Goal: Task Accomplishment & Management: Manage account settings

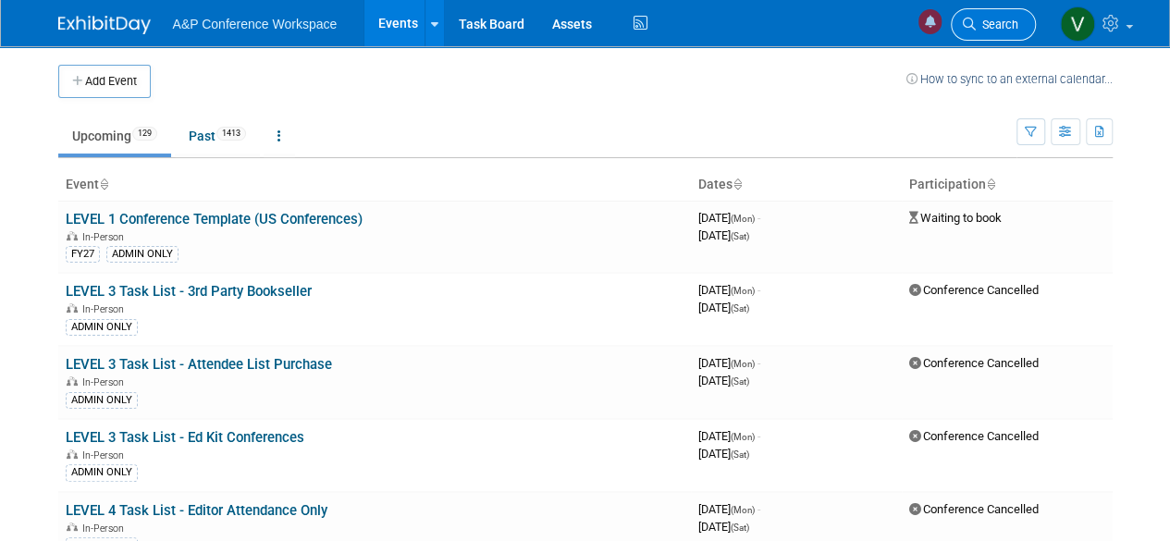
click at [995, 15] on link "Search" at bounding box center [993, 24] width 85 height 32
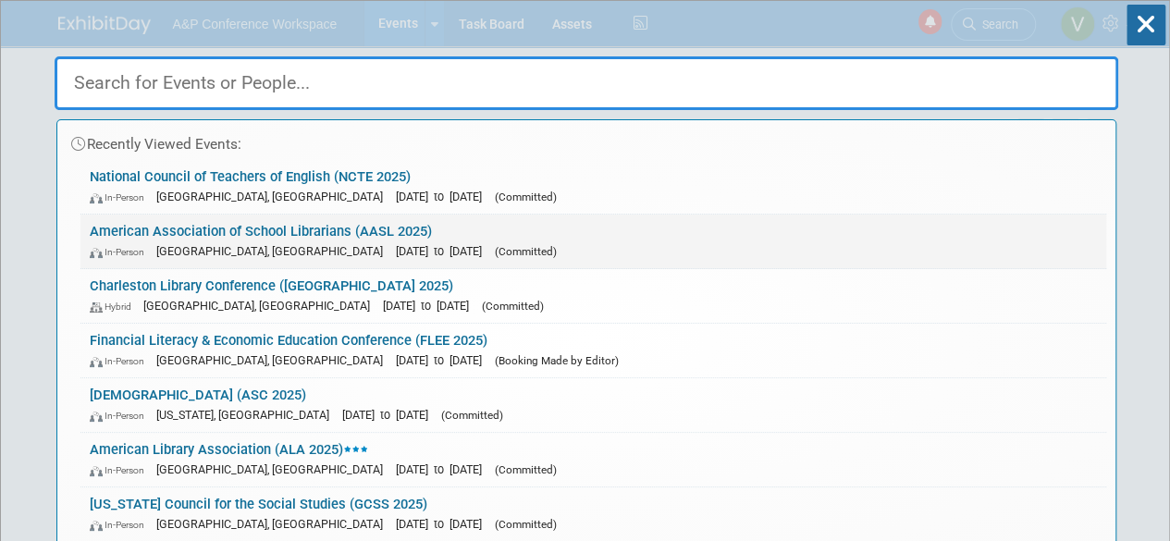
click at [329, 225] on link "American Association of School Librarians (AASL 2025) In-Person [GEOGRAPHIC_DAT…" at bounding box center [593, 242] width 1026 height 54
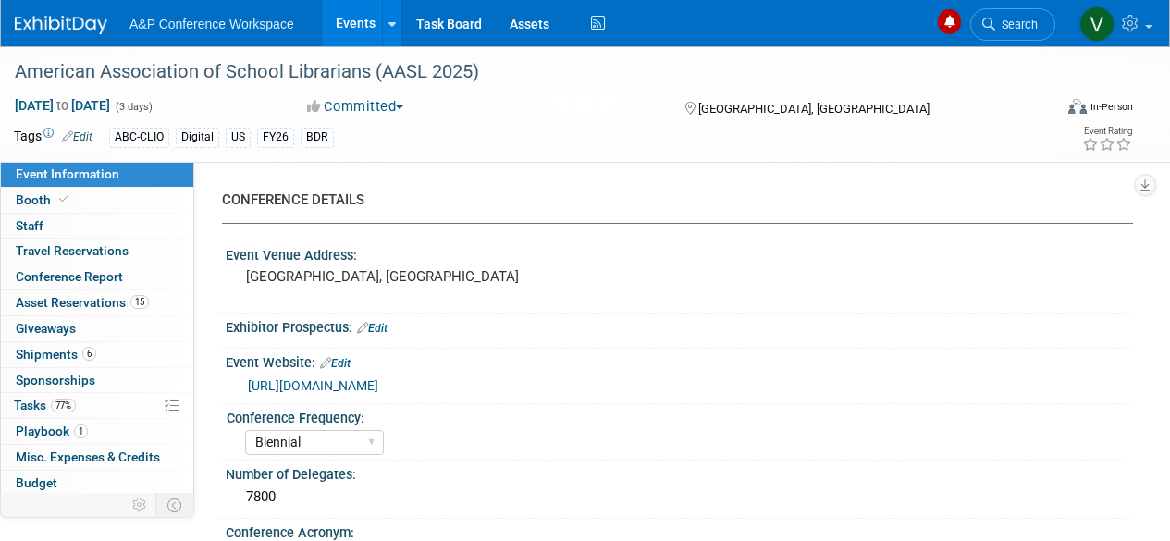
select select "Biennial"
select select "Level 1"
select select "In-Person Booth"
select select "Schools"
select select "Bloomsbury Digital Resources"
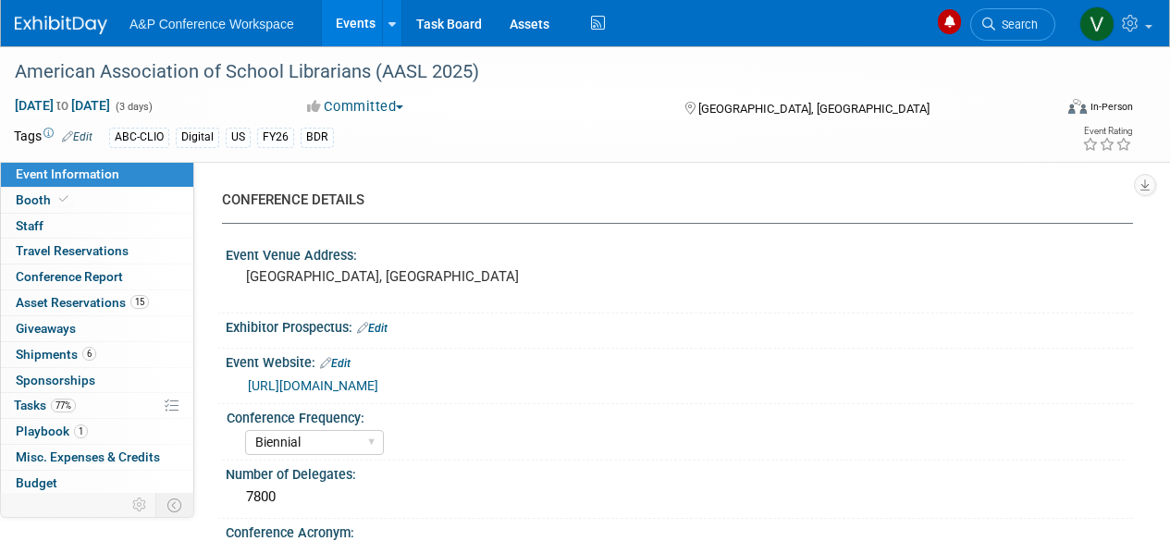
select select "[PERSON_NAME]"
select select "BDR Product Awareness and Trial Generation​"
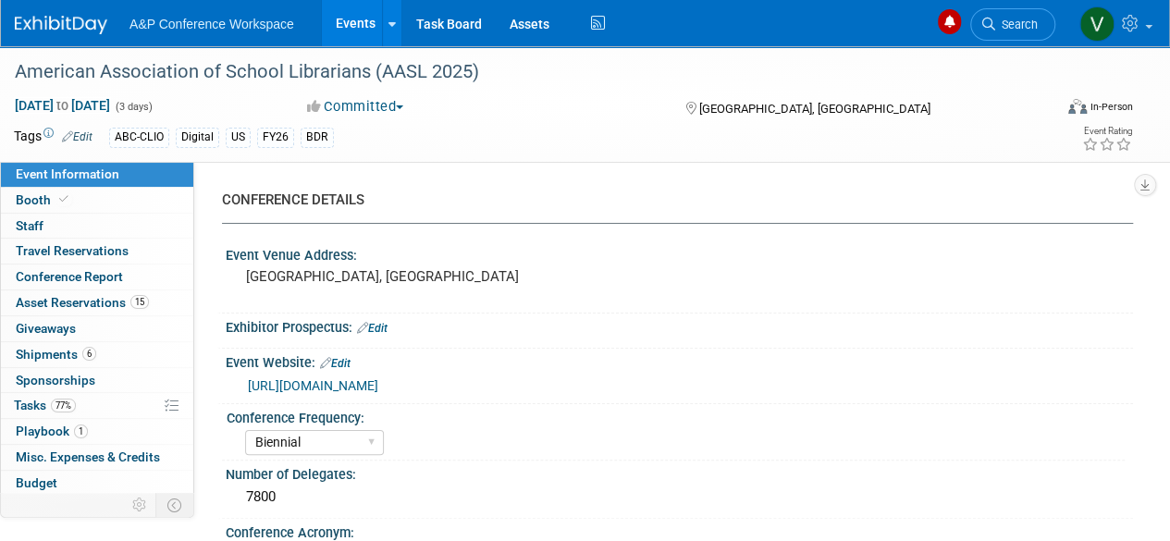
click at [378, 386] on link "https://www.ala.org/aasl/conferences/aasl23" at bounding box center [313, 385] width 130 height 15
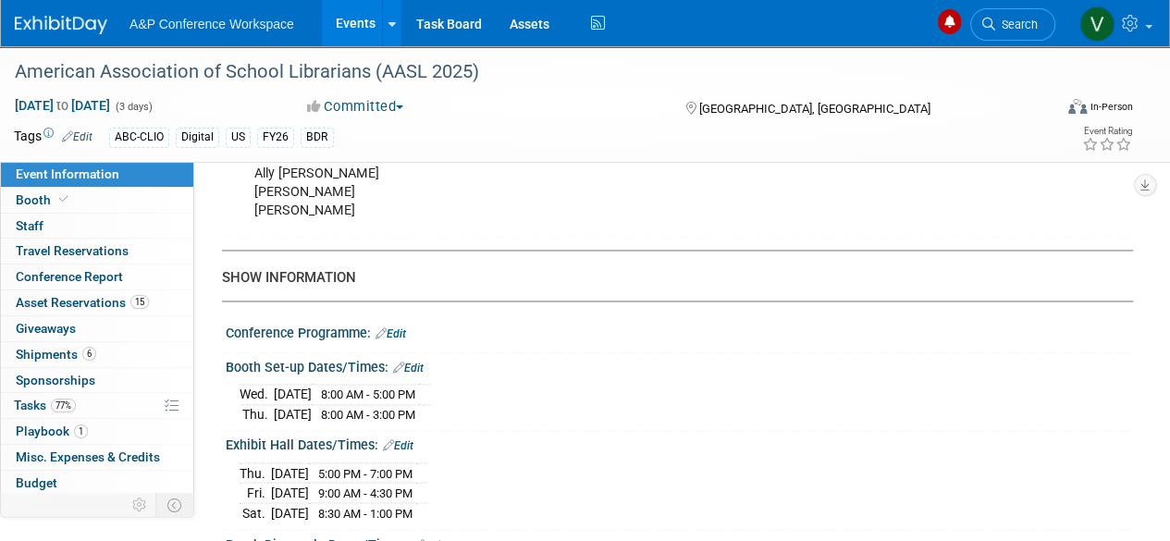
scroll to position [1388, 0]
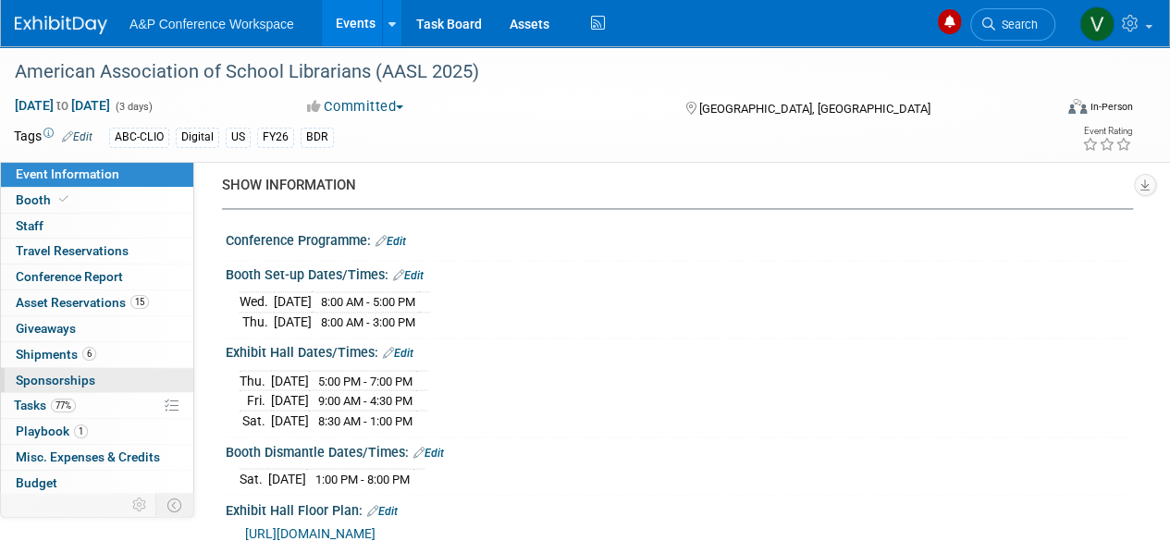
click at [62, 374] on span "Sponsorships 0" at bounding box center [56, 380] width 80 height 15
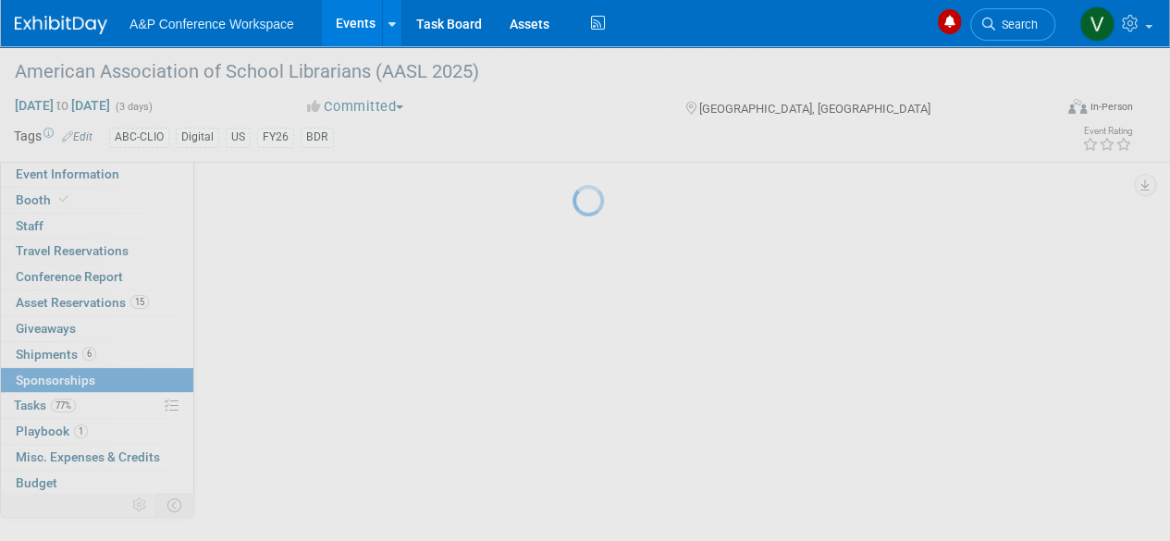
scroll to position [0, 0]
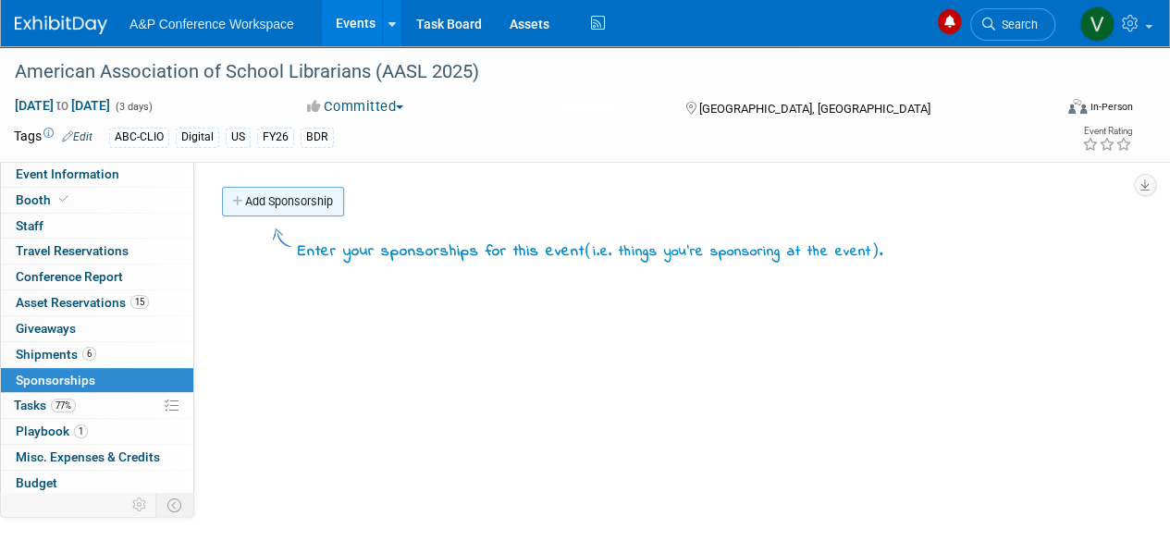
click at [299, 202] on link "Add Sponsorship" at bounding box center [283, 202] width 122 height 30
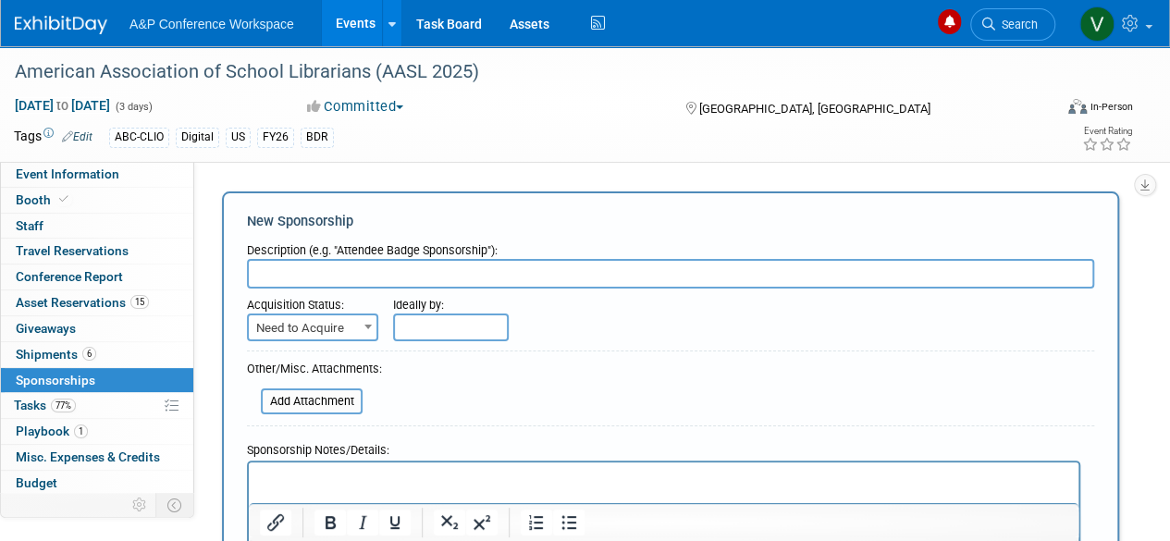
click at [371, 328] on b at bounding box center [368, 327] width 7 height 5
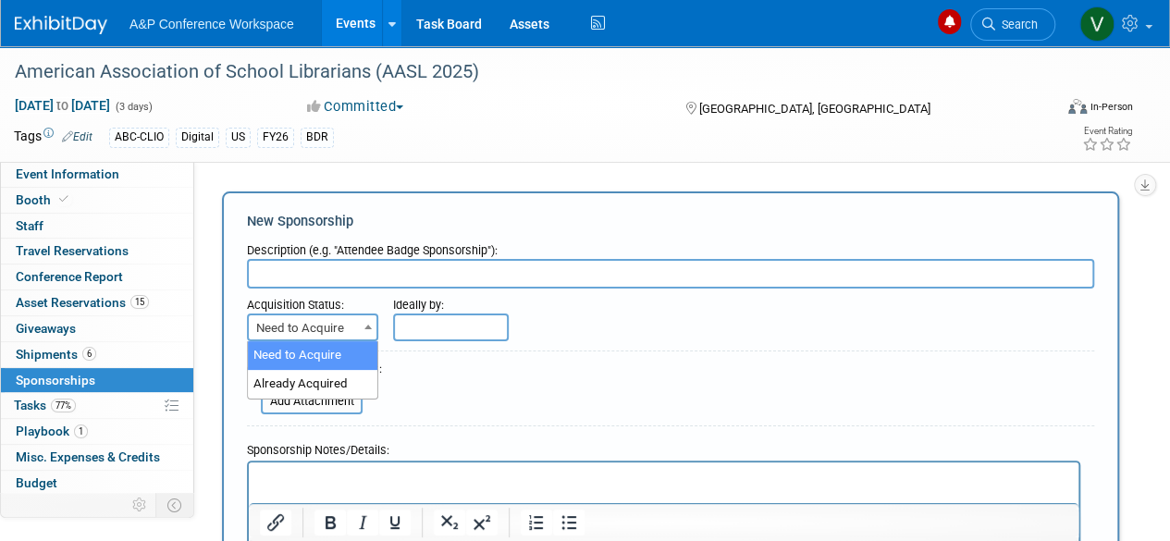
click at [371, 328] on b at bounding box center [368, 327] width 7 height 5
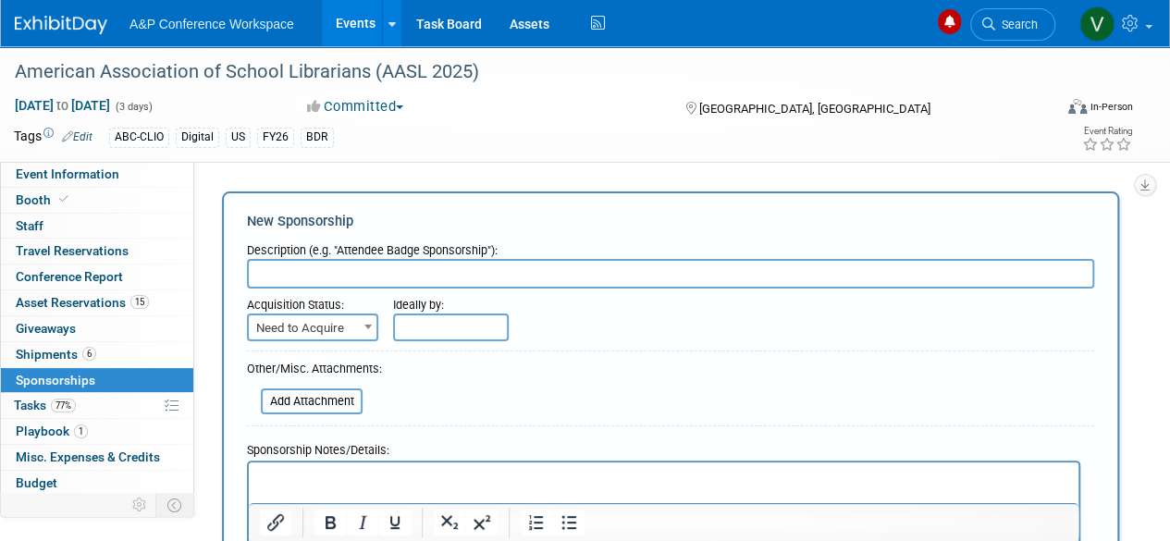
click at [307, 270] on input "text" at bounding box center [671, 274] width 848 height 30
paste input "AASL Frances Henne, Leadership Grant, and Research Awards"
drag, startPoint x: 649, startPoint y: 273, endPoint x: 217, endPoint y: 279, distance: 432.1
click at [217, 279] on div "Add Sponsorship New Sponsorship Description (e.g. "Attendee Badge Sponsorship")…" at bounding box center [670, 422] width 925 height 471
paste input "BC-CLIO sponsors the ABC-CLIO Leadership Grant, Frances Henne Award, and Resear…"
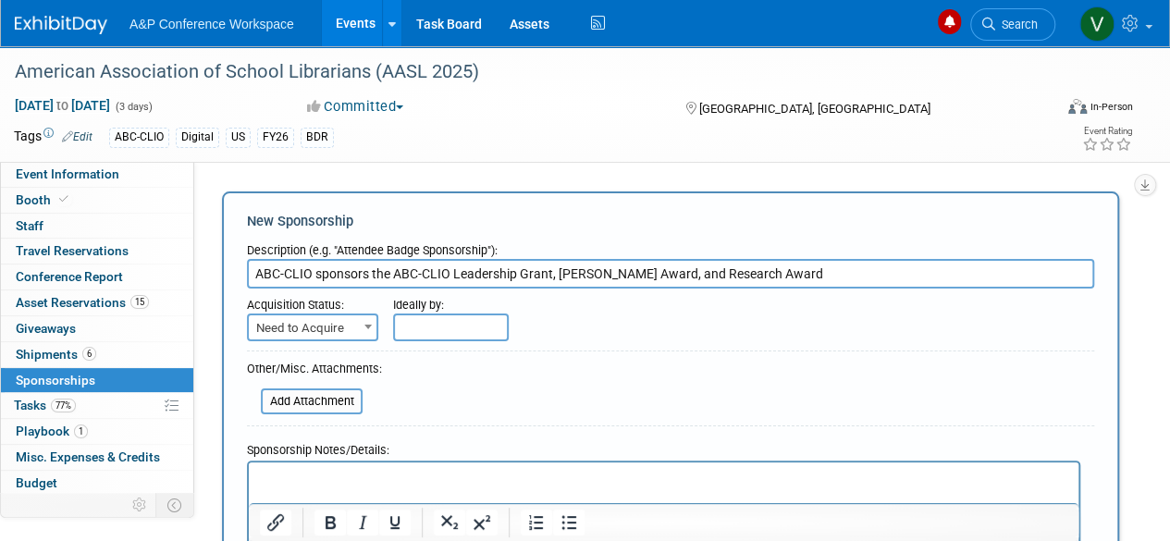
type input "ABC-CLIO sponsors the ABC-CLIO Leadership Grant, Frances Henne Award, and Resea…"
click at [368, 327] on b at bounding box center [368, 327] width 7 height 5
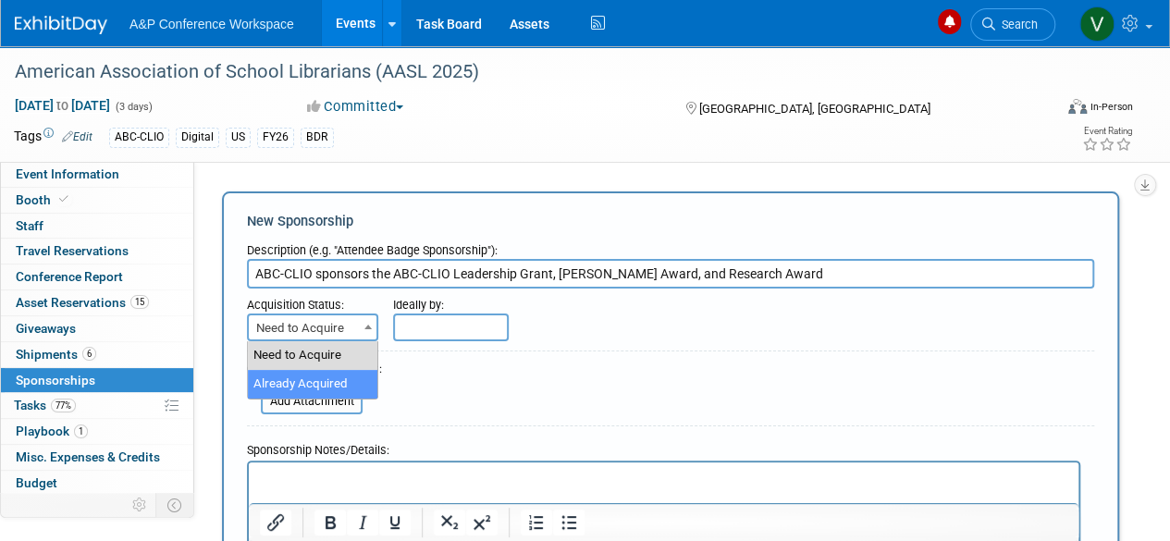
select select "2"
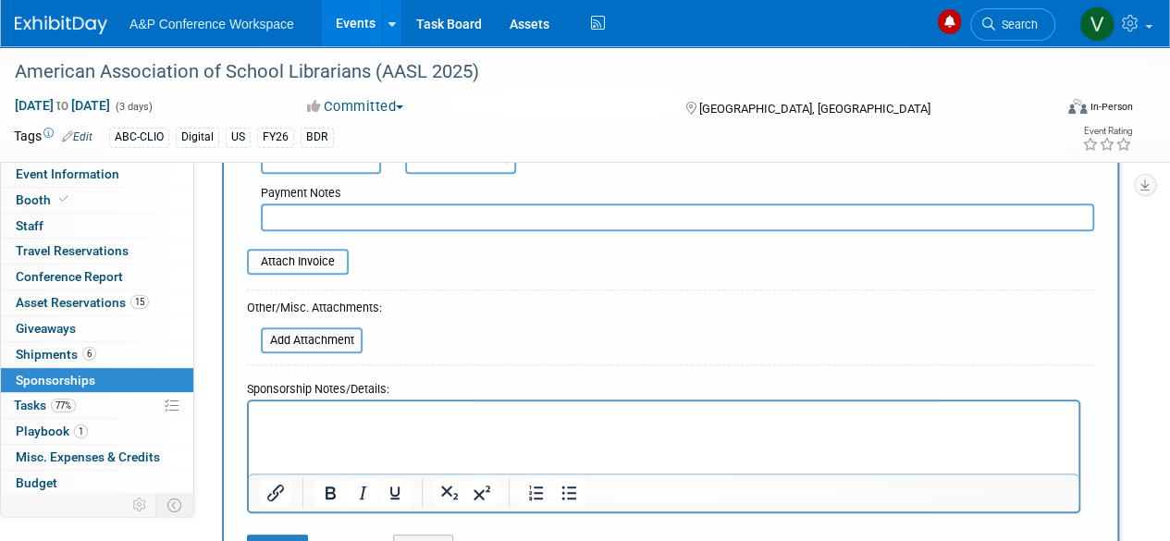
scroll to position [370, 0]
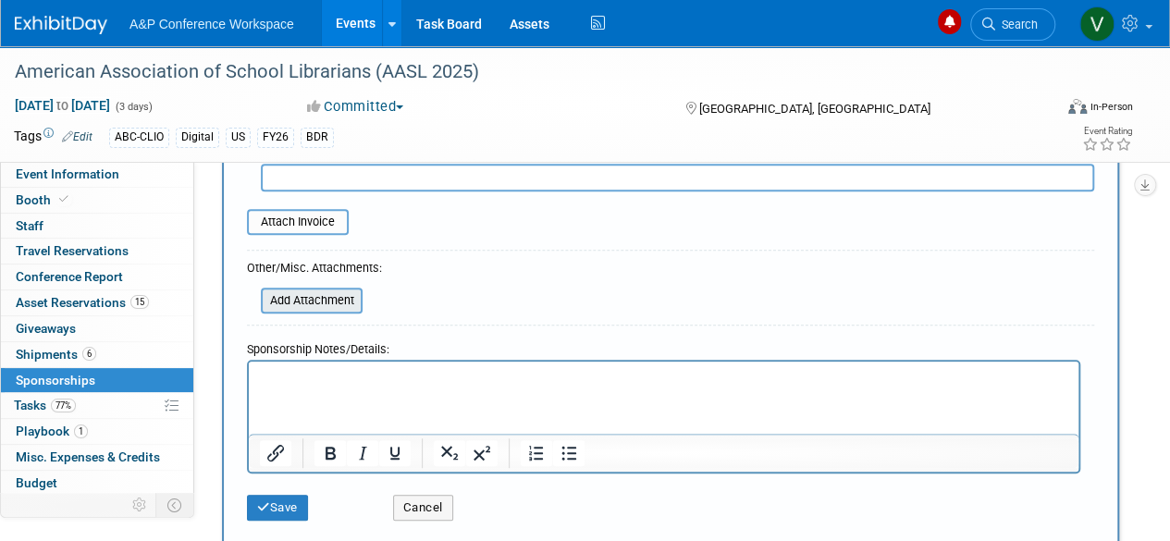
click at [345, 303] on input "file" at bounding box center [251, 301] width 220 height 22
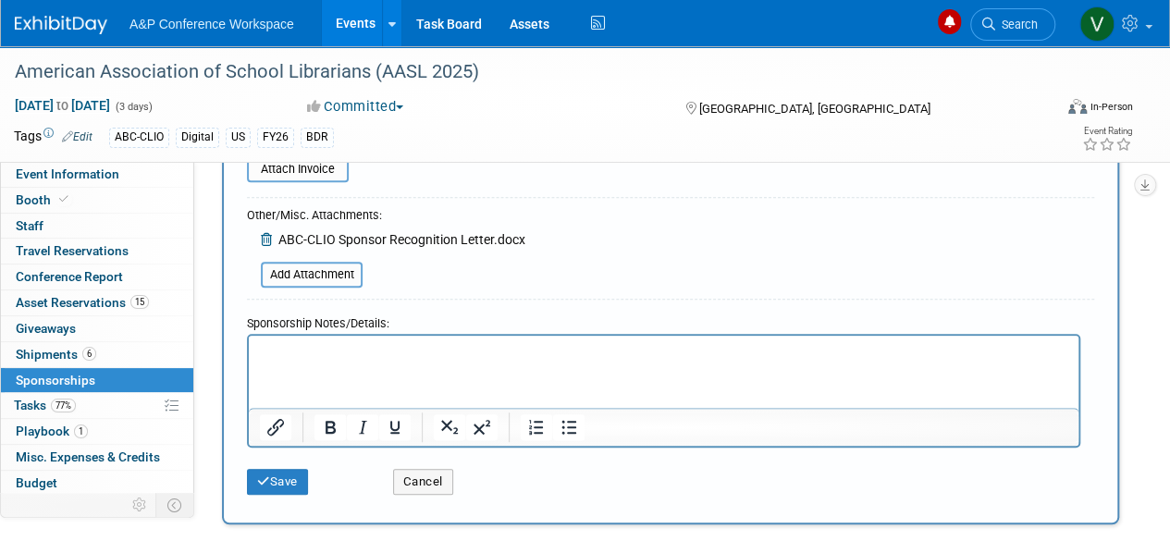
scroll to position [463, 0]
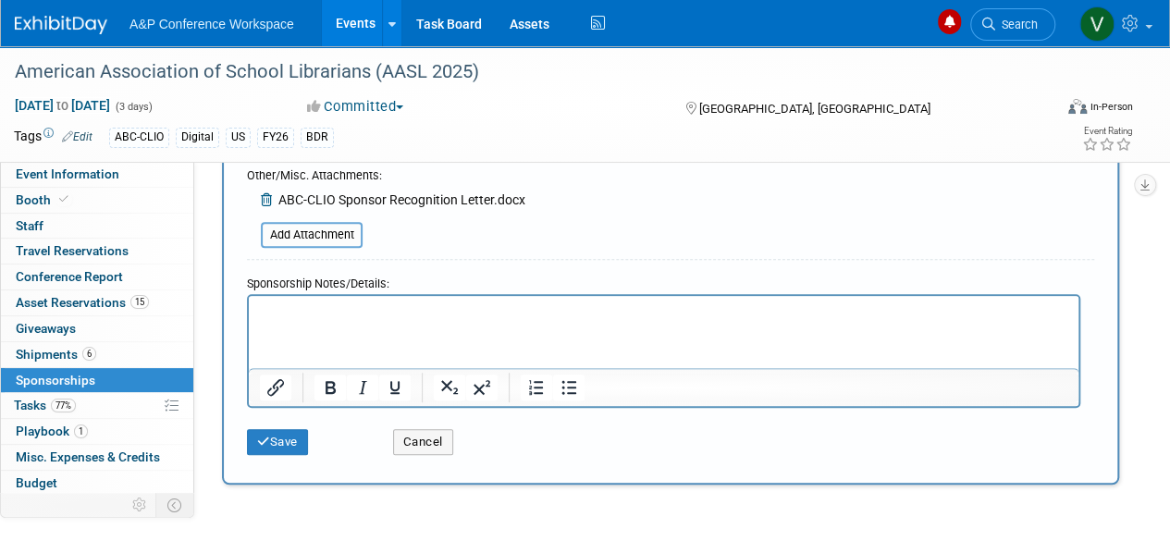
click at [329, 311] on p "Rich Text Area. Press ALT-0 for help." at bounding box center [664, 312] width 809 height 19
click at [293, 440] on button "Save" at bounding box center [277, 442] width 61 height 26
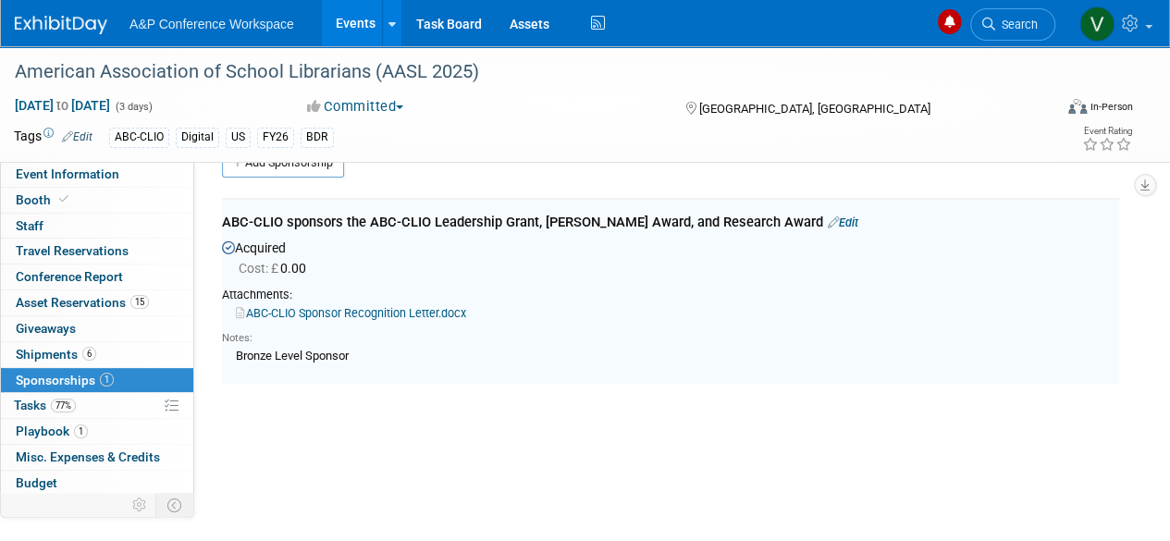
scroll to position [0, 0]
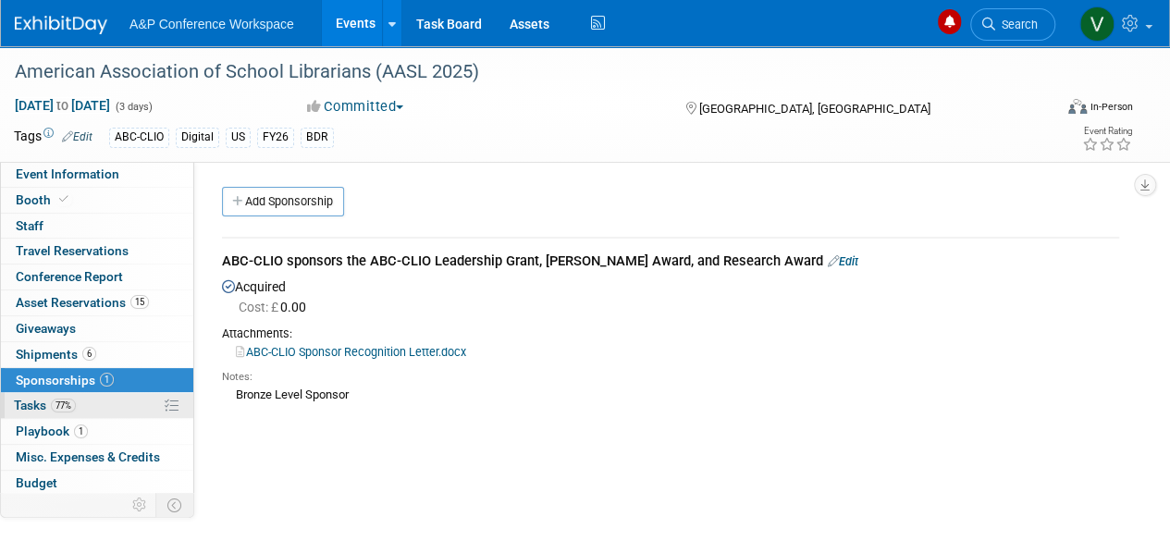
click at [37, 402] on span "Tasks 77%" at bounding box center [45, 405] width 62 height 15
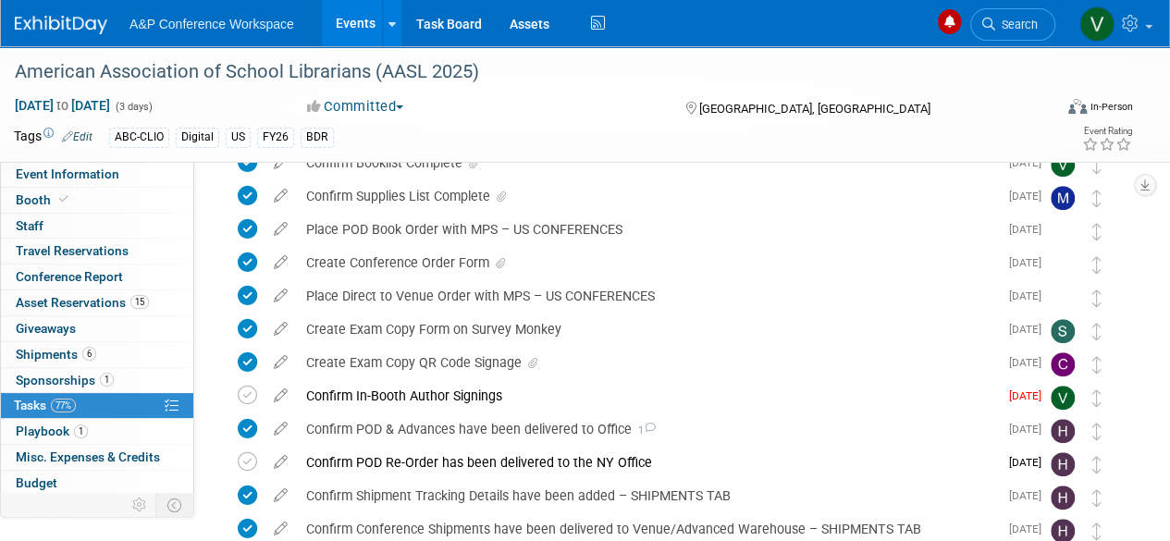
scroll to position [555, 0]
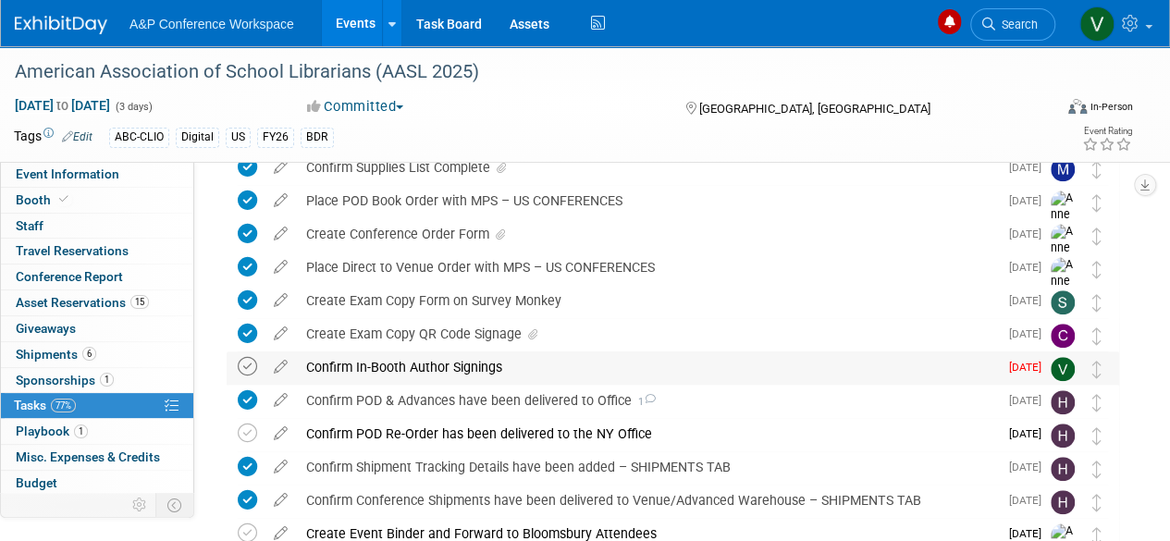
click at [249, 364] on icon at bounding box center [247, 366] width 19 height 19
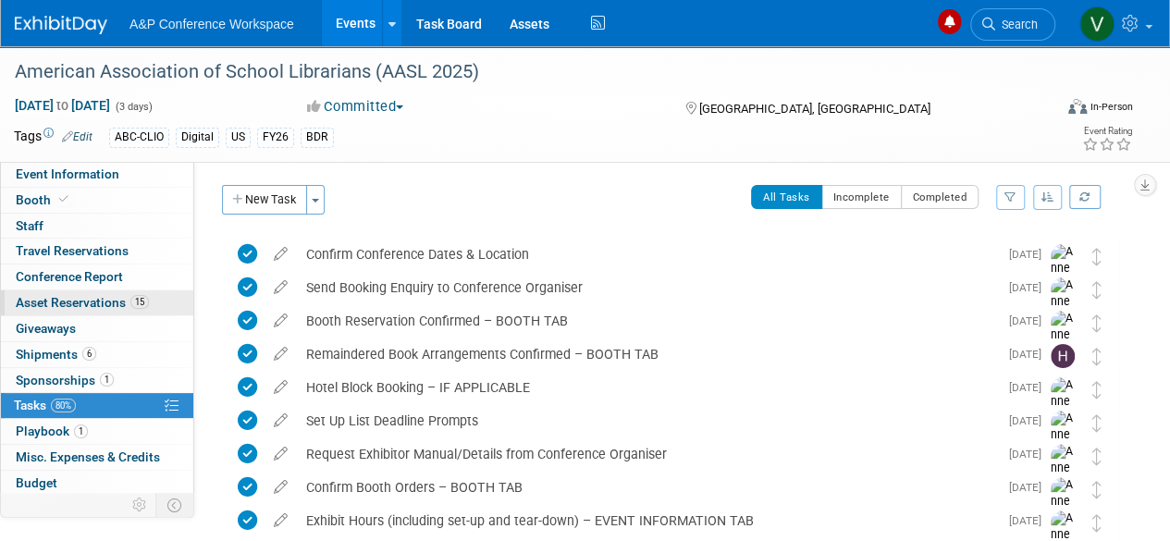
scroll to position [0, 0]
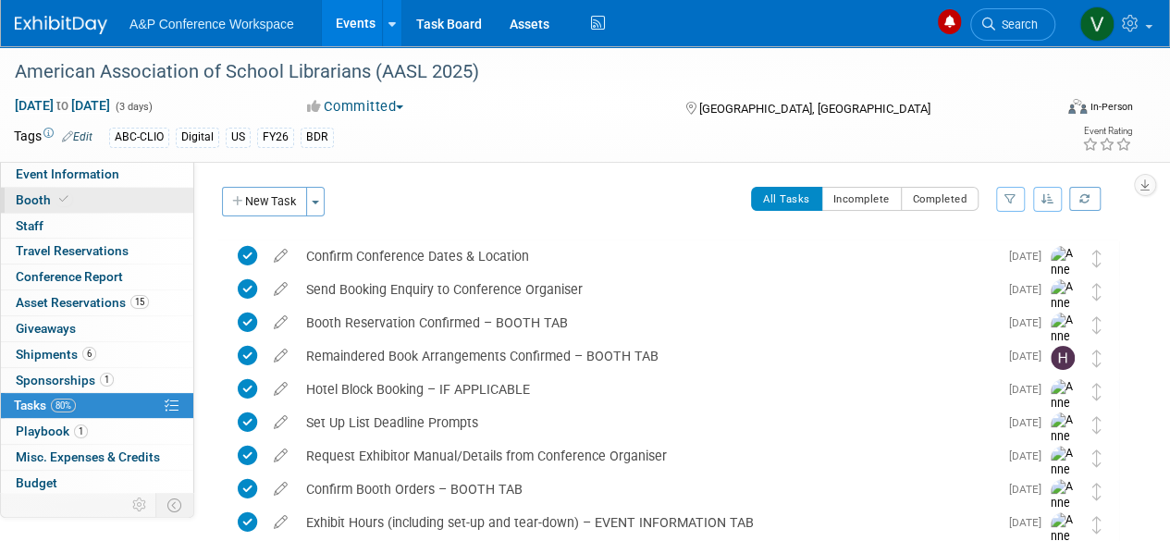
click at [37, 192] on span "Booth" at bounding box center [44, 199] width 56 height 15
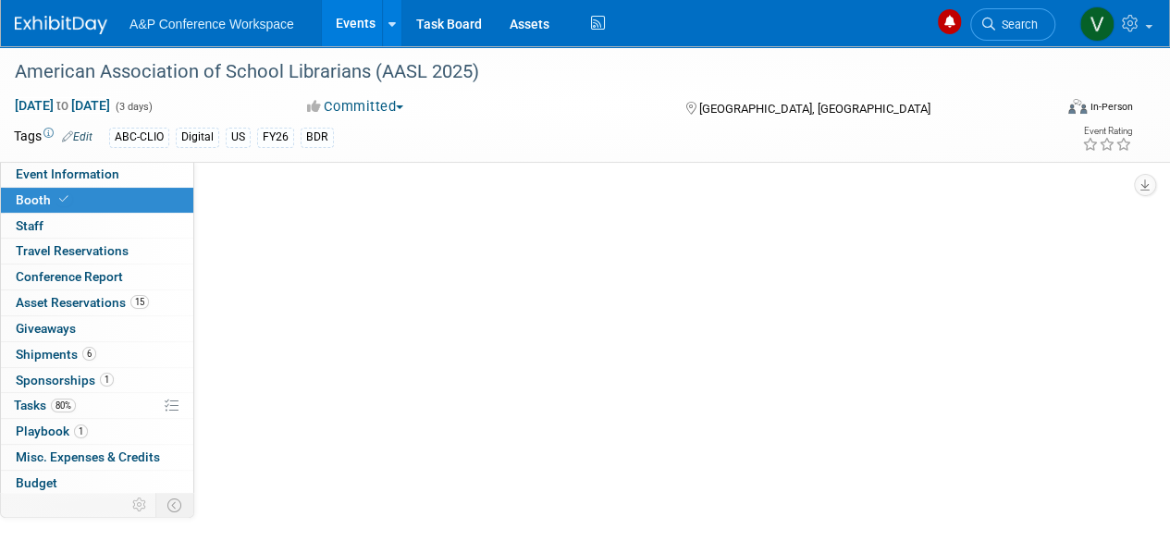
select select "CLDC - Digital/BDR"
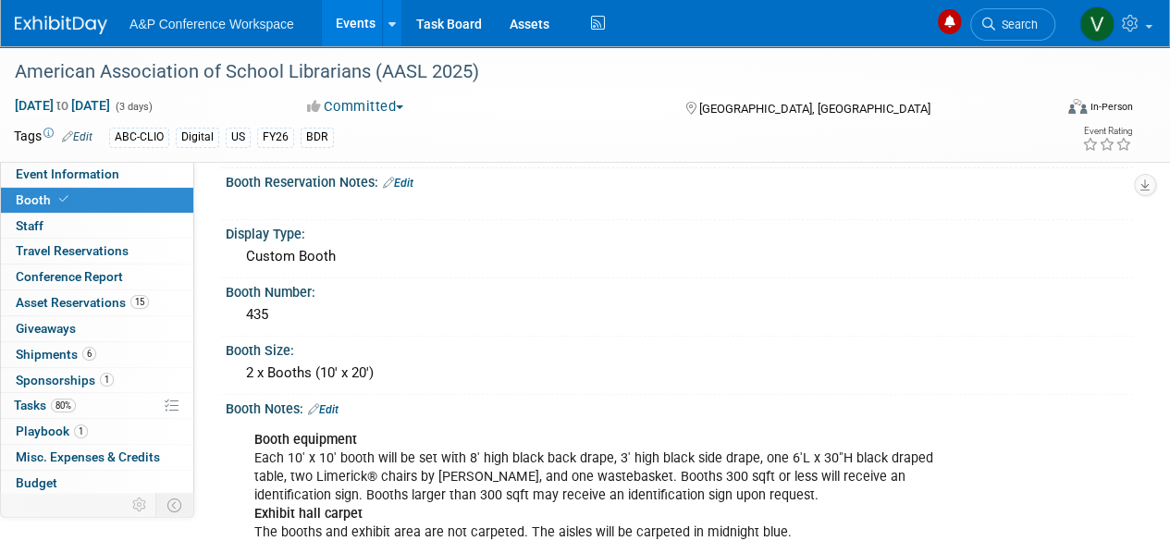
scroll to position [278, 0]
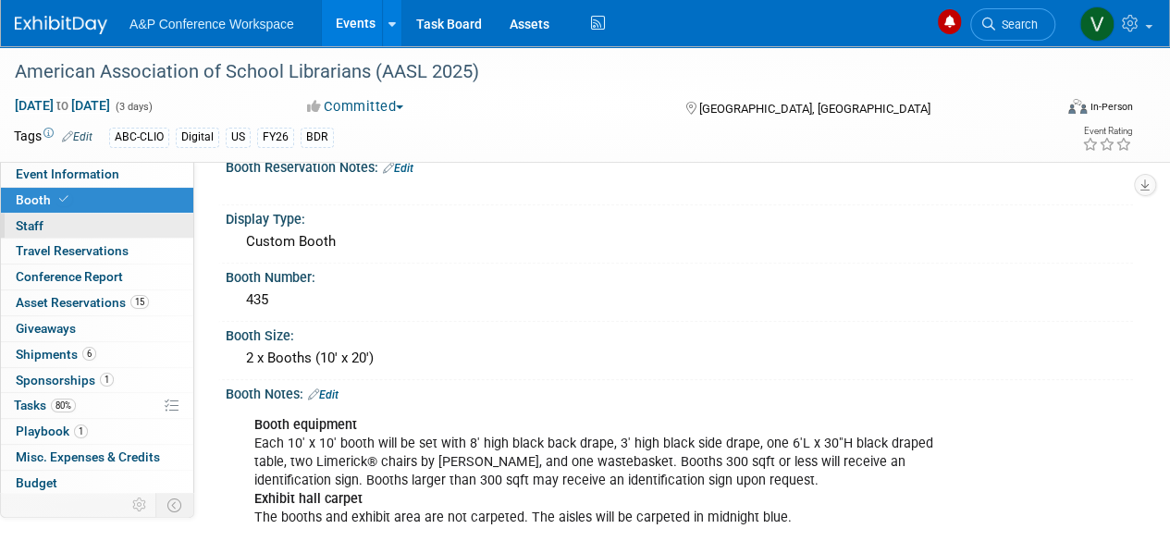
click at [31, 225] on span "Staff 0" at bounding box center [30, 225] width 28 height 15
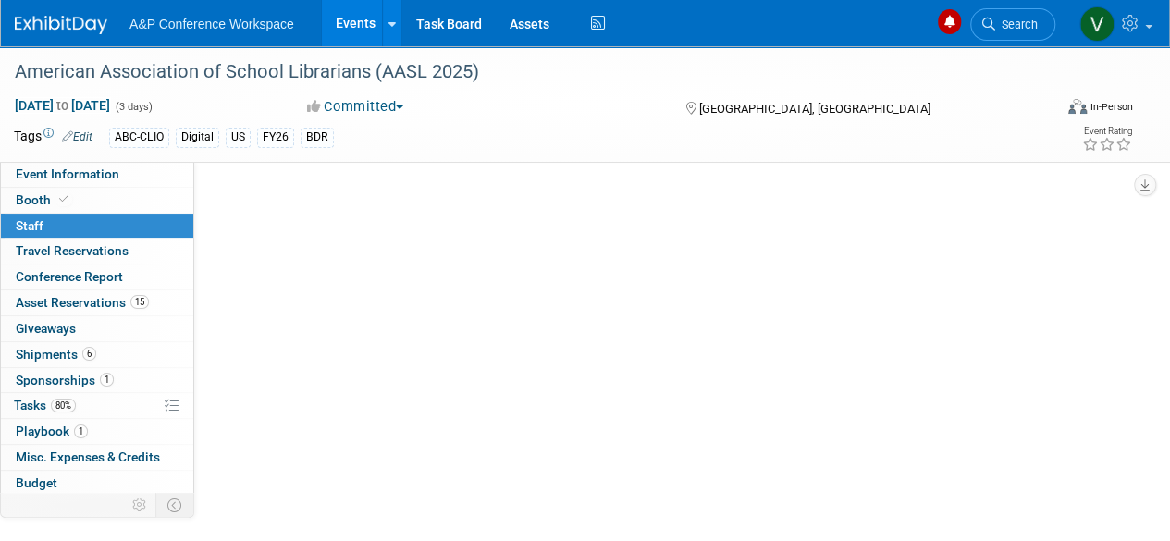
scroll to position [0, 0]
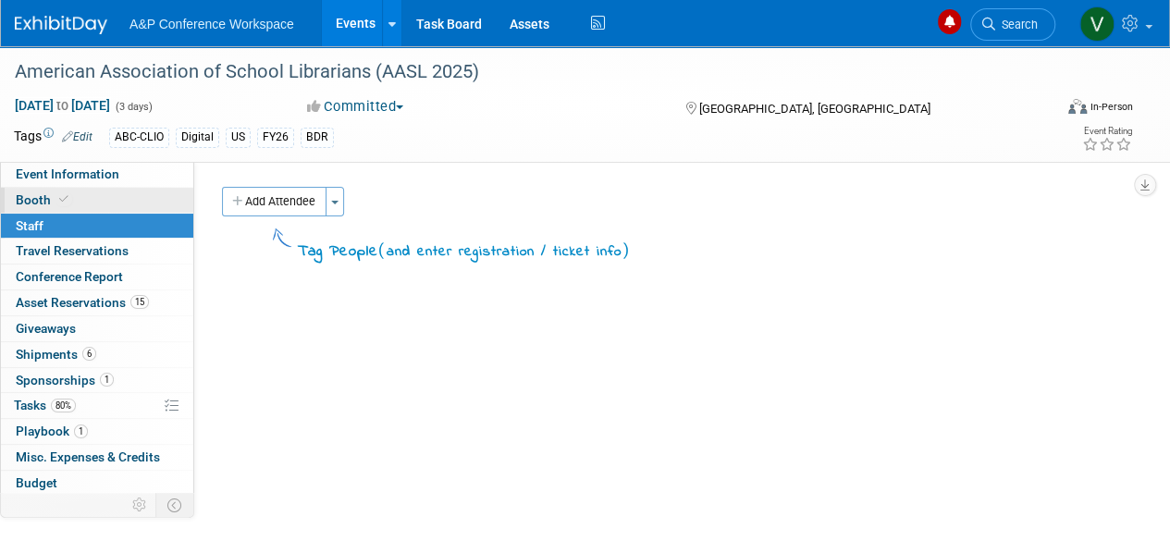
click at [35, 197] on span "Booth" at bounding box center [44, 199] width 56 height 15
select select "CLDC - Digital/BDR"
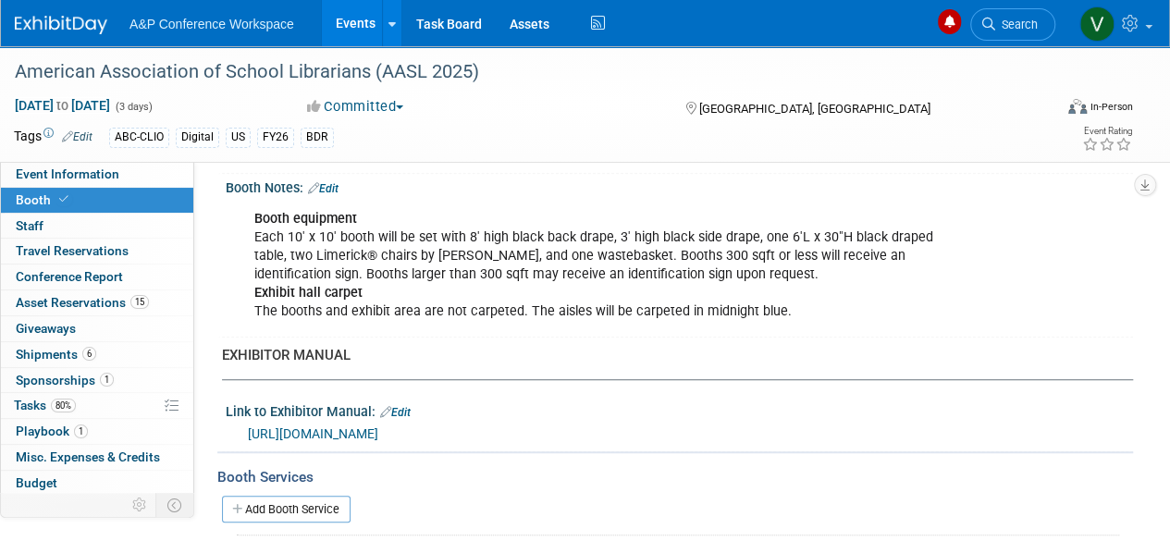
scroll to position [278, 0]
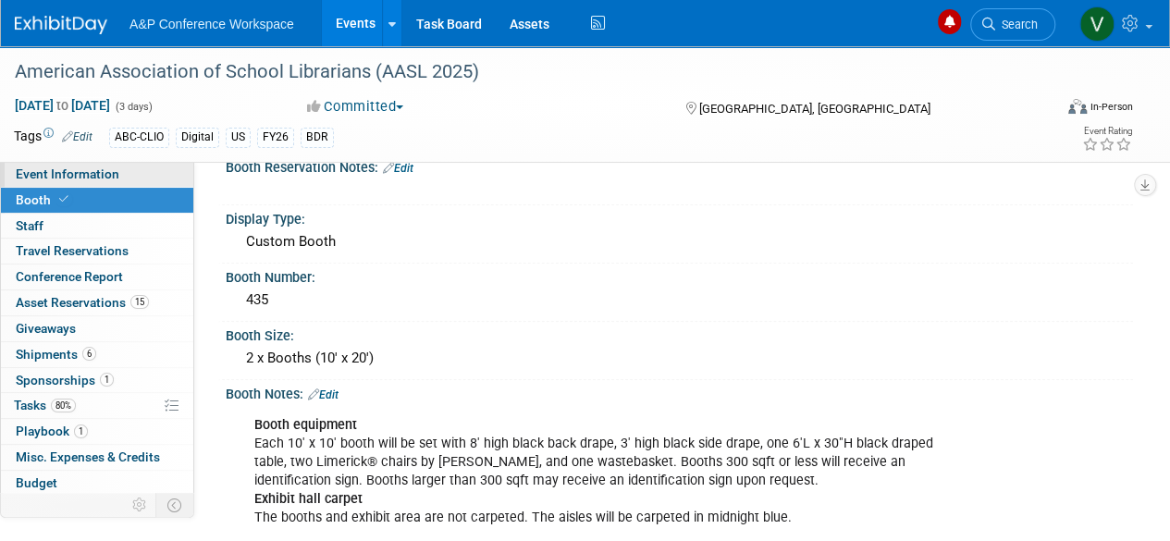
click at [92, 173] on span "Event Information" at bounding box center [68, 174] width 104 height 15
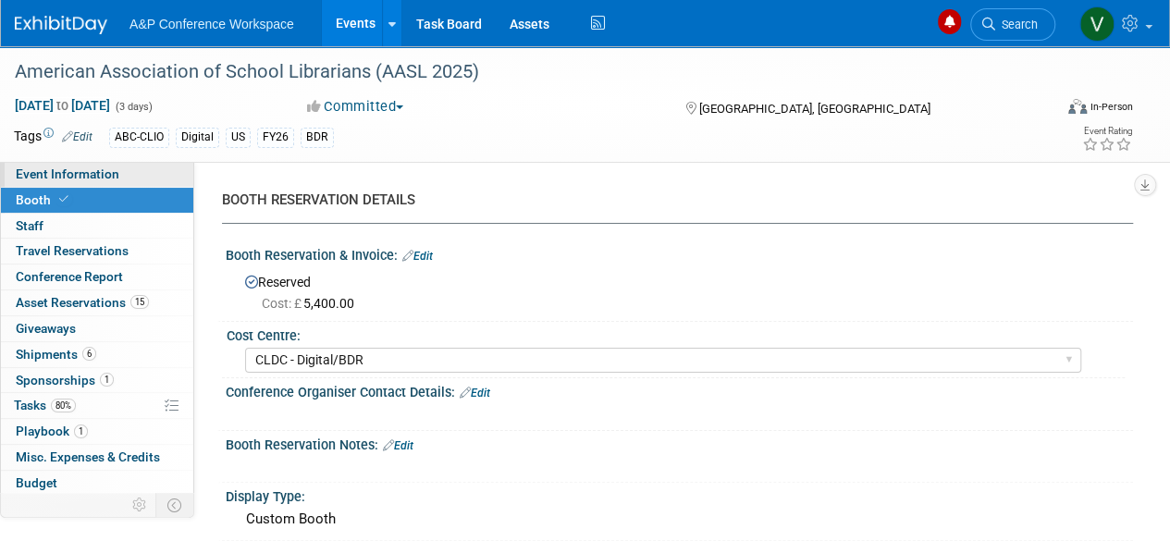
select select "Biennial"
select select "Level 1"
select select "In-Person Booth"
select select "Schools"
select select "Bloomsbury Digital Resources"
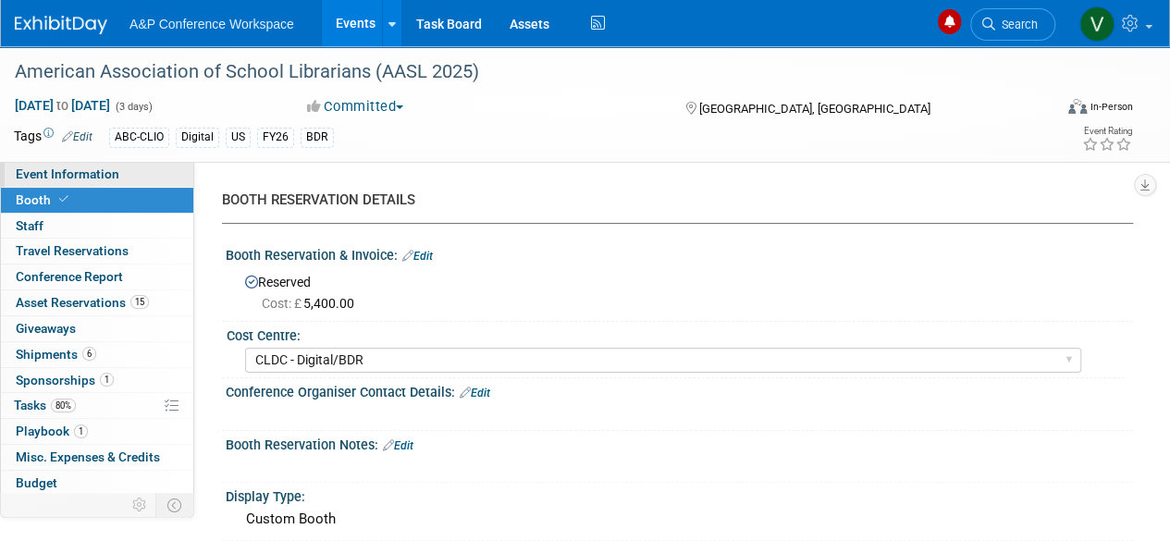
select select "Anne Weston"
select select "Mark Strong"
select select "Veronica Dove"
select select "BDR Product Awareness and Trial Generation​"
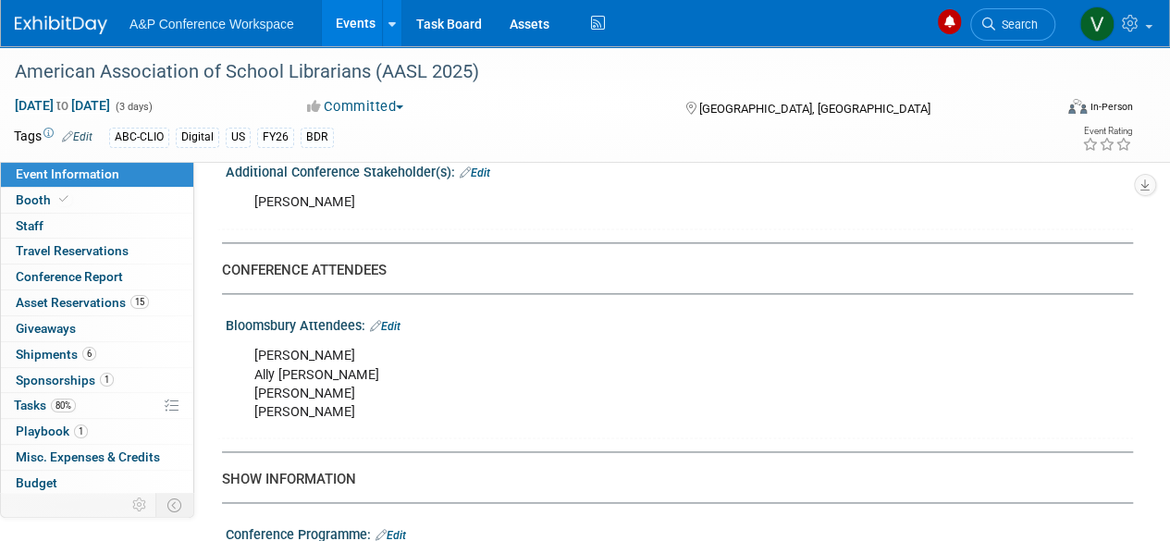
scroll to position [1110, 0]
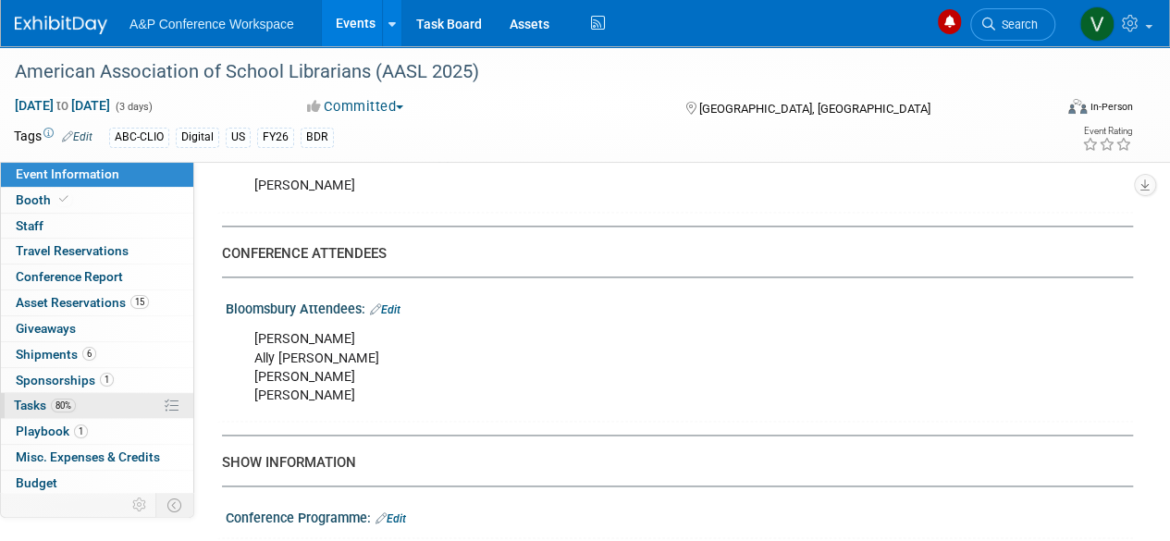
click at [36, 394] on link "80% Tasks 80%" at bounding box center [97, 405] width 192 height 25
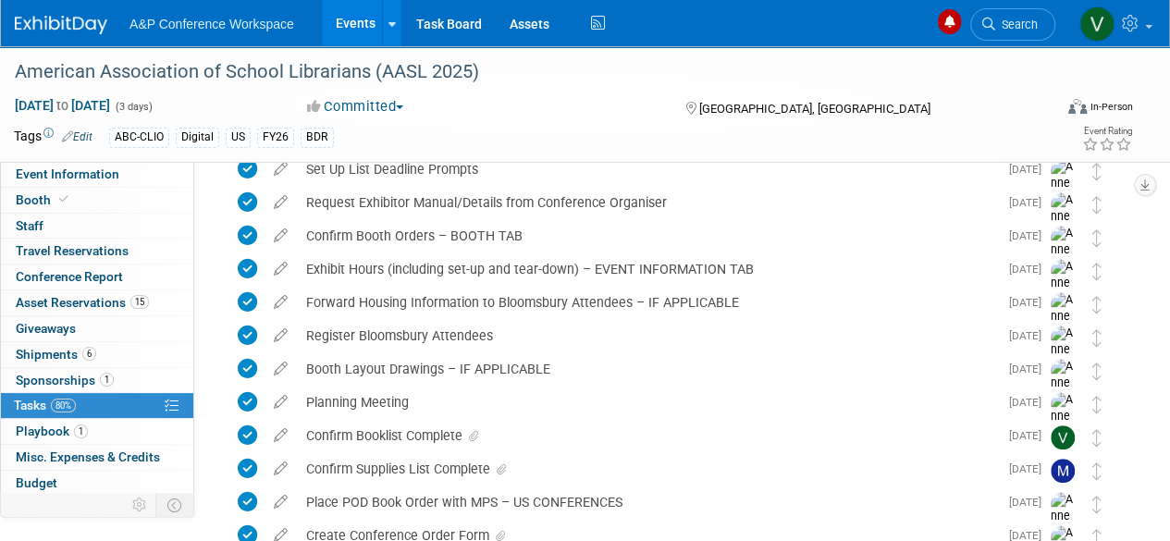
scroll to position [278, 0]
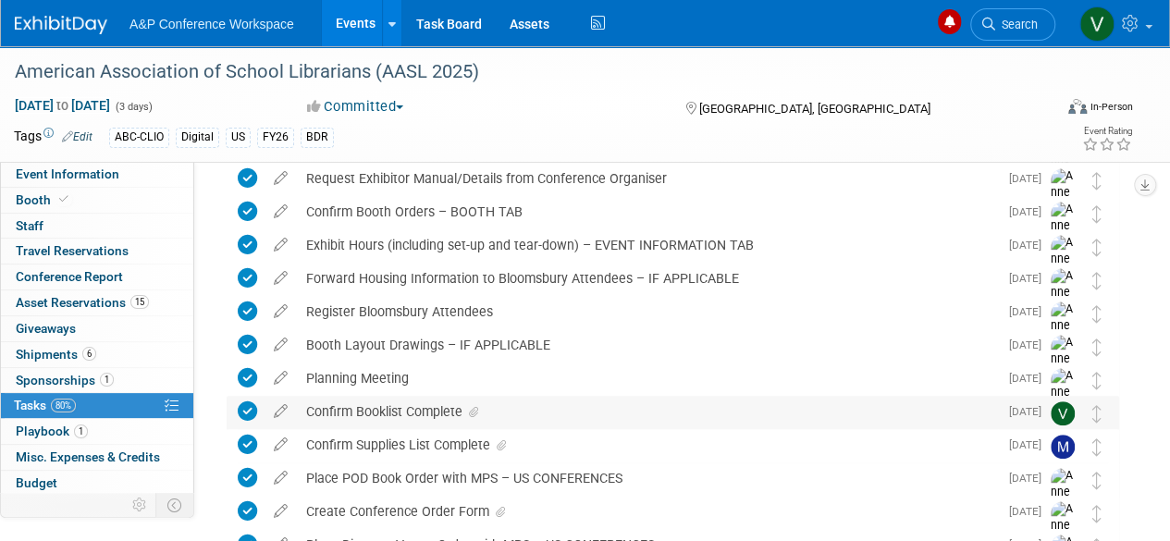
click at [420, 410] on div "Confirm Booklist Complete" at bounding box center [647, 411] width 701 height 31
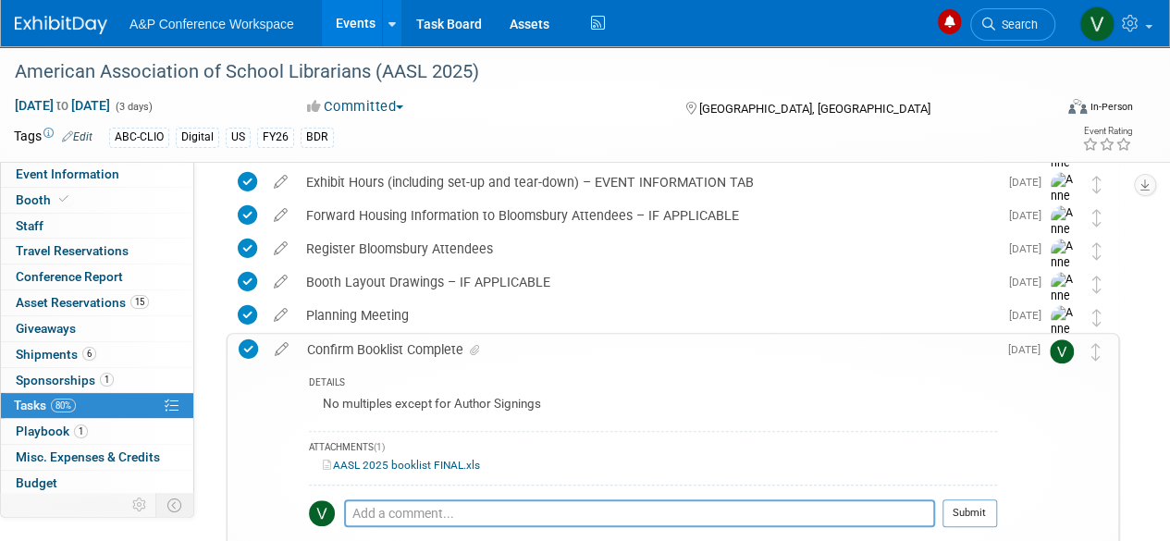
scroll to position [370, 0]
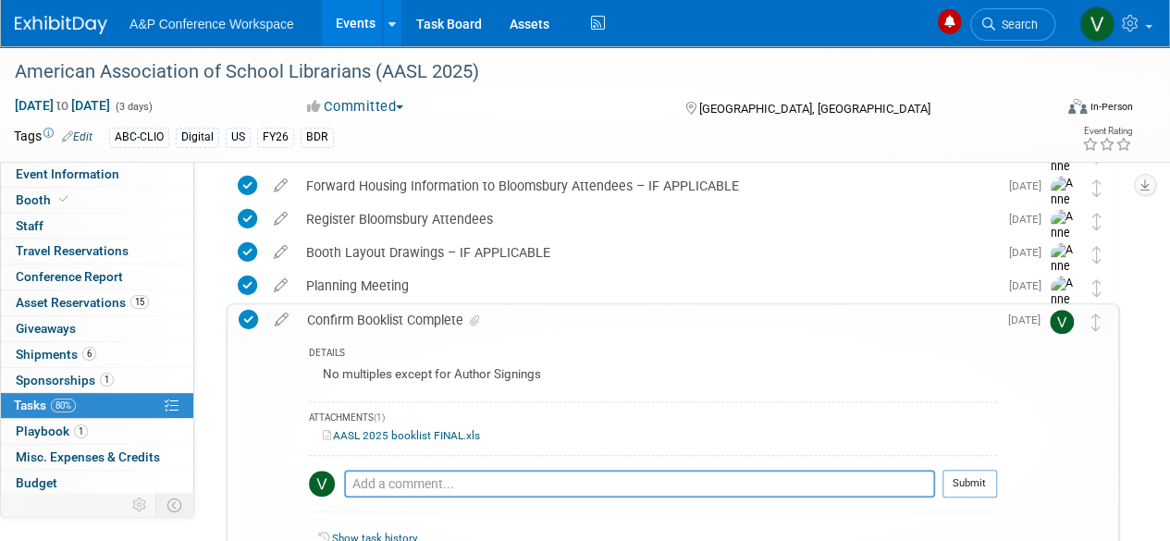
click at [396, 431] on link "AASL 2025 booklist FINAL.xls" at bounding box center [401, 435] width 157 height 13
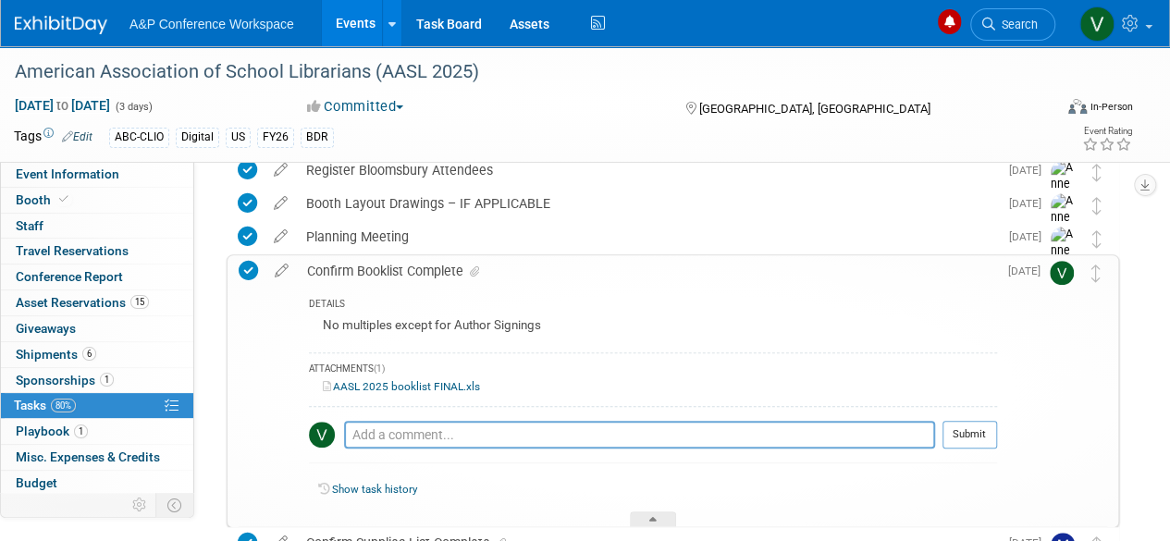
scroll to position [421, 0]
click at [361, 207] on div "Booth Layout Drawings – IF APPLICABLE" at bounding box center [647, 201] width 701 height 31
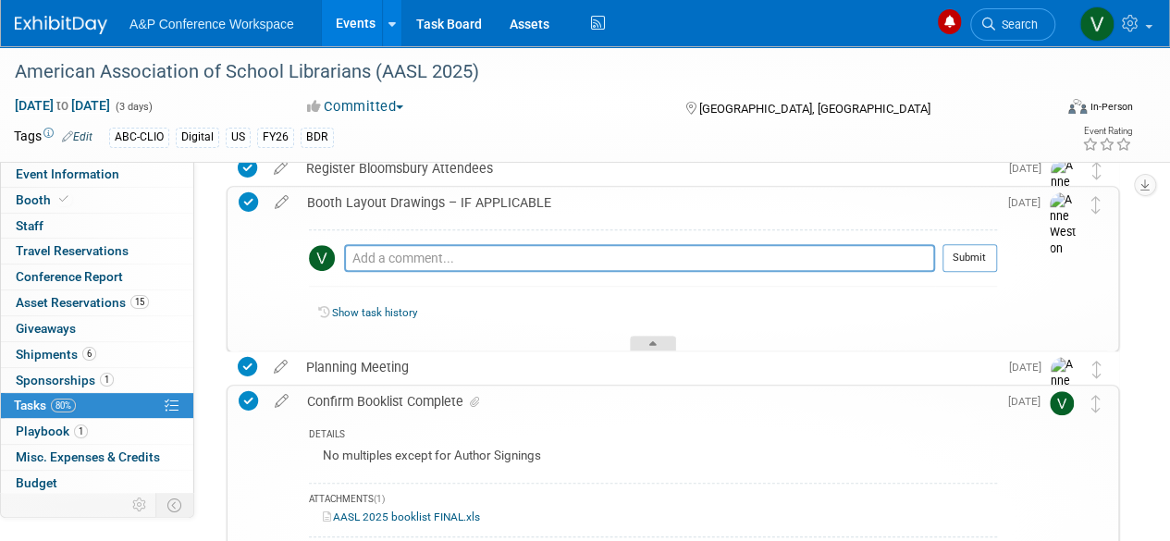
click at [650, 341] on icon at bounding box center [653, 346] width 7 height 11
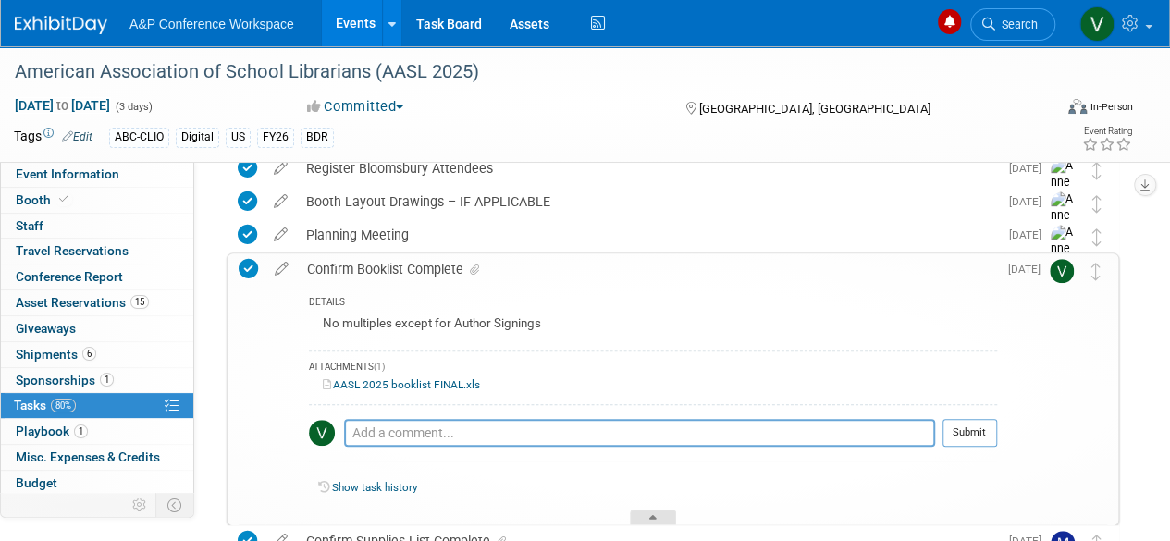
click at [656, 511] on div at bounding box center [653, 518] width 46 height 16
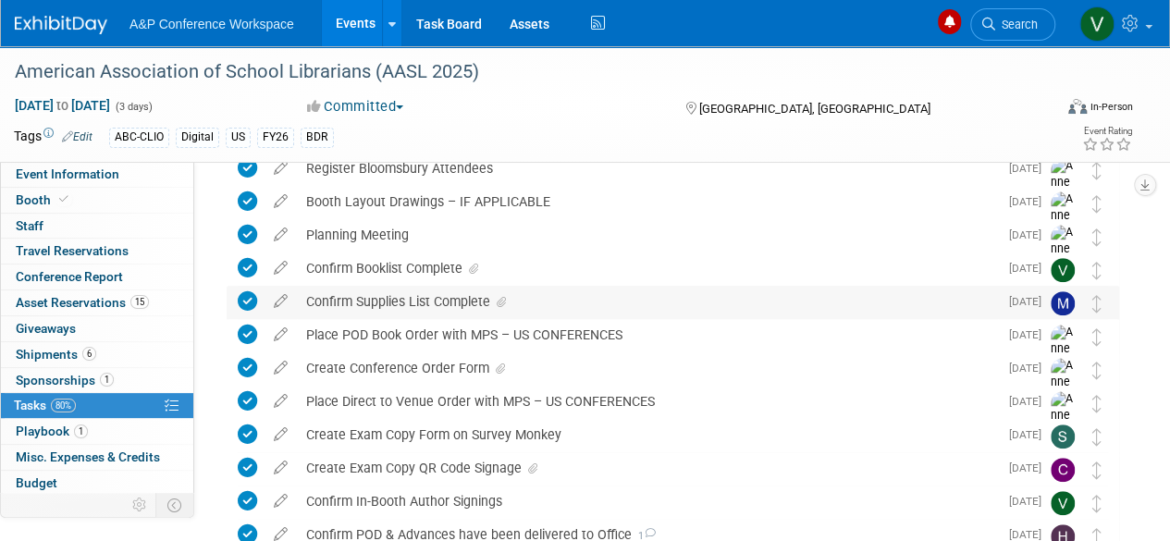
click at [453, 300] on div "Confirm Supplies List Complete" at bounding box center [647, 301] width 701 height 31
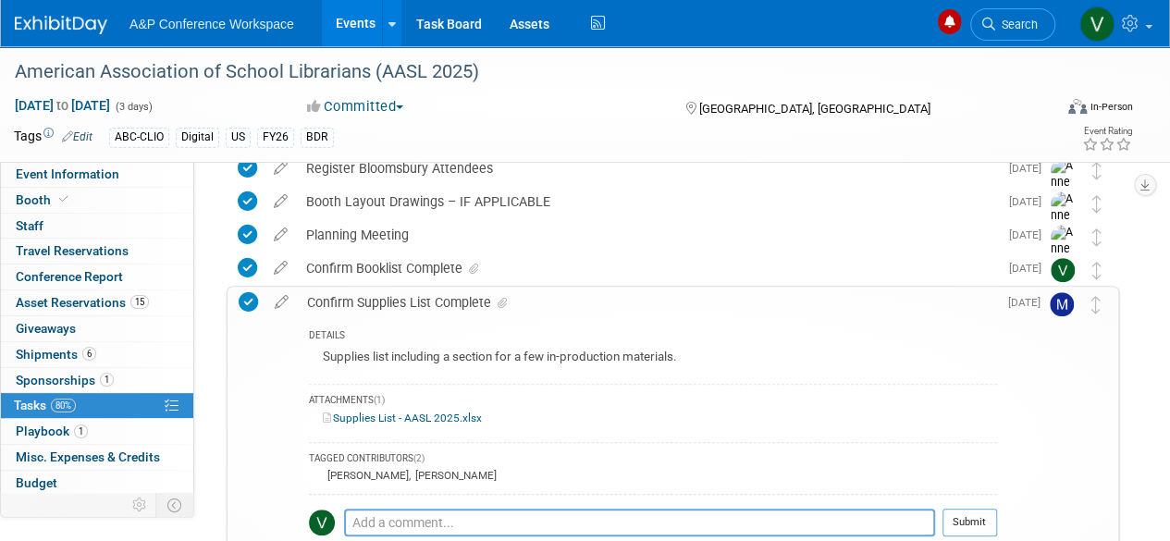
click at [439, 415] on link "Supplies List - AASL 2025.xlsx" at bounding box center [402, 418] width 159 height 13
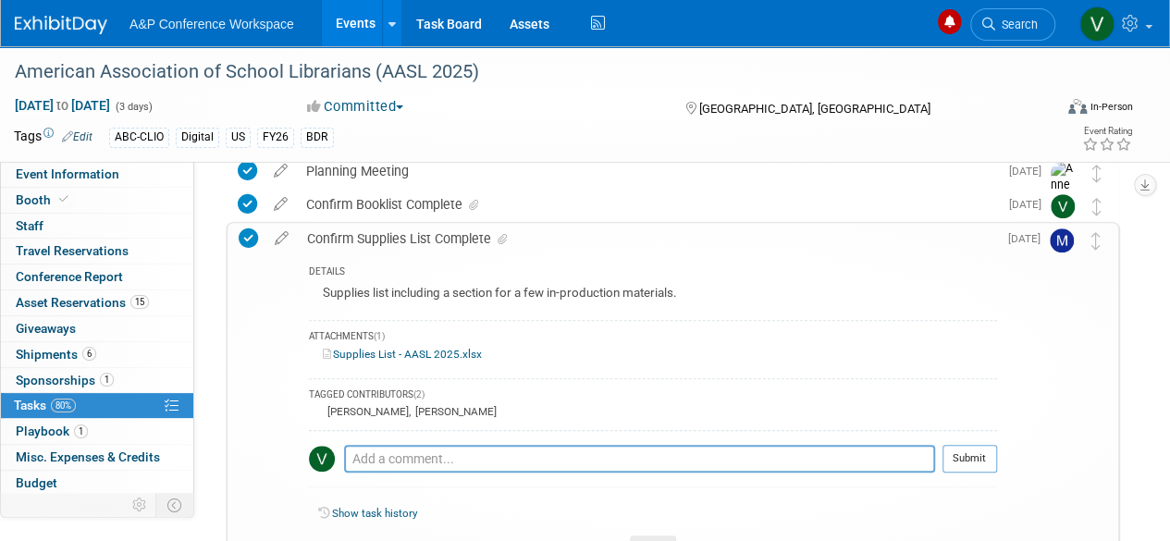
scroll to position [514, 0]
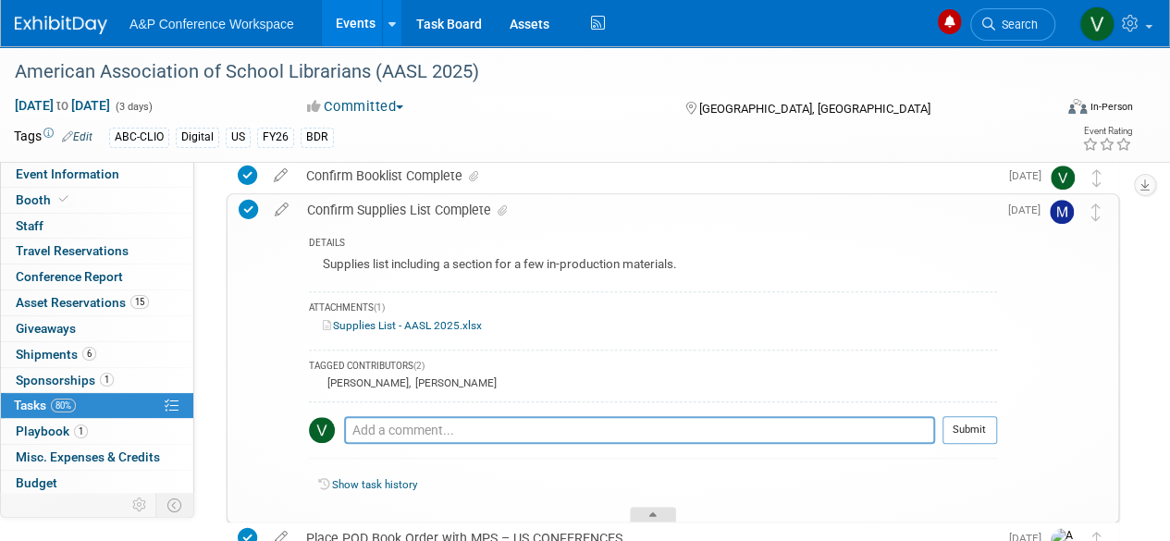
click at [656, 512] on div at bounding box center [653, 515] width 46 height 16
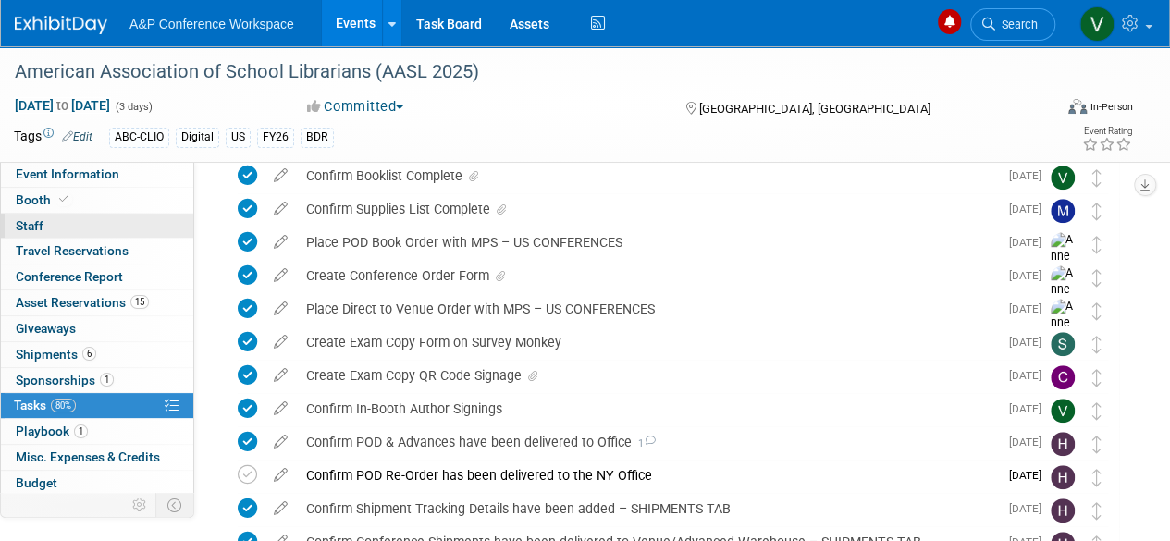
click at [56, 219] on link "0 Staff 0" at bounding box center [97, 226] width 192 height 25
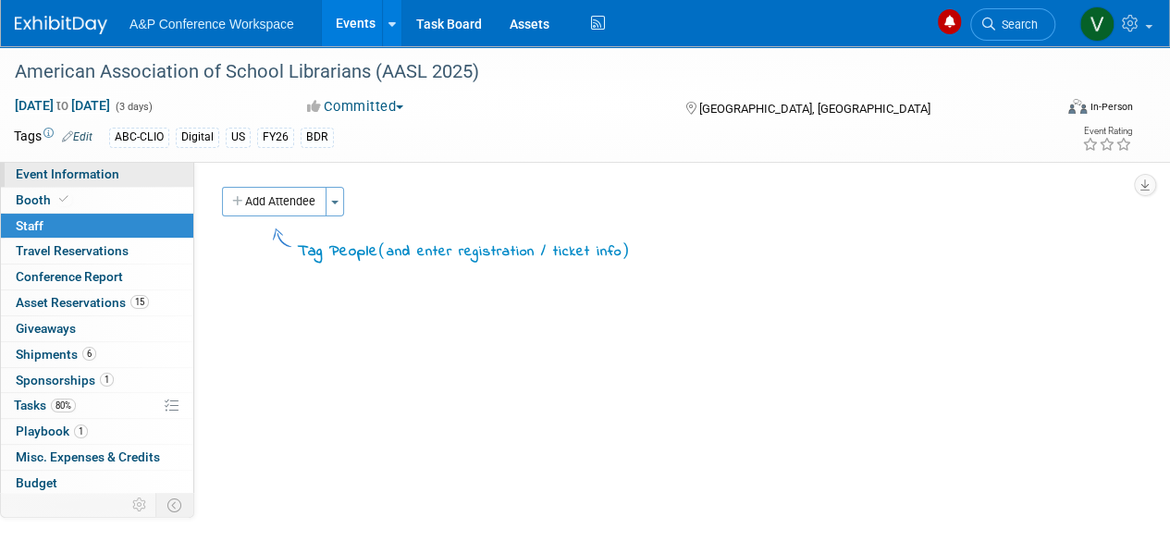
click at [36, 177] on span "Event Information" at bounding box center [68, 174] width 104 height 15
select select "Biennial"
select select "Level 1"
select select "In-Person Booth"
select select "Schools"
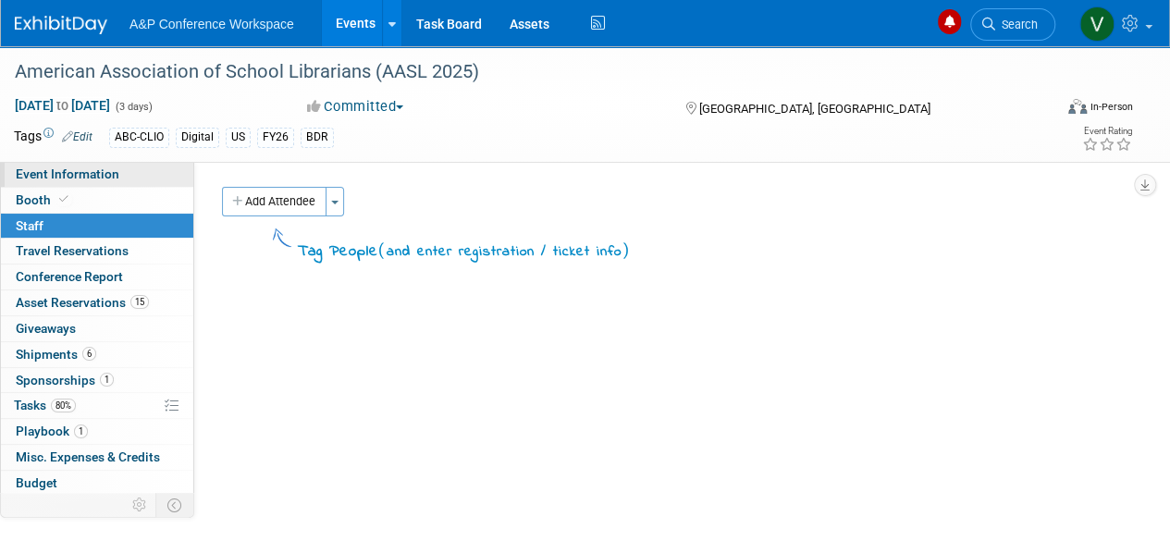
select select "Bloomsbury Digital Resources"
select select "Anne Weston"
select select "Mark Strong"
select select "Veronica Dove"
select select "BDR Product Awareness and Trial Generation​"
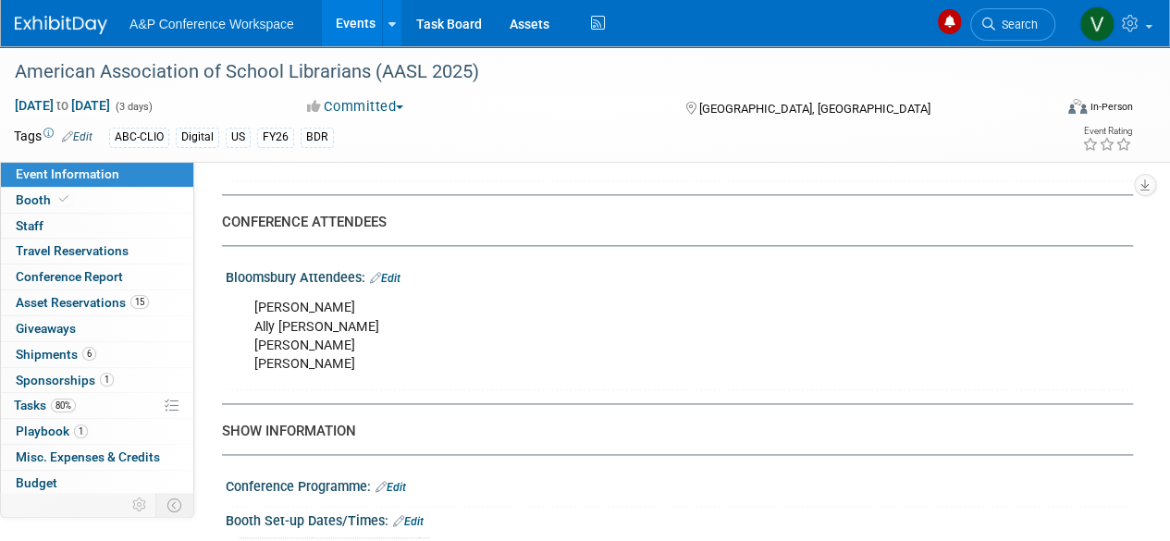
scroll to position [1203, 0]
